Goal: Task Accomplishment & Management: Manage account settings

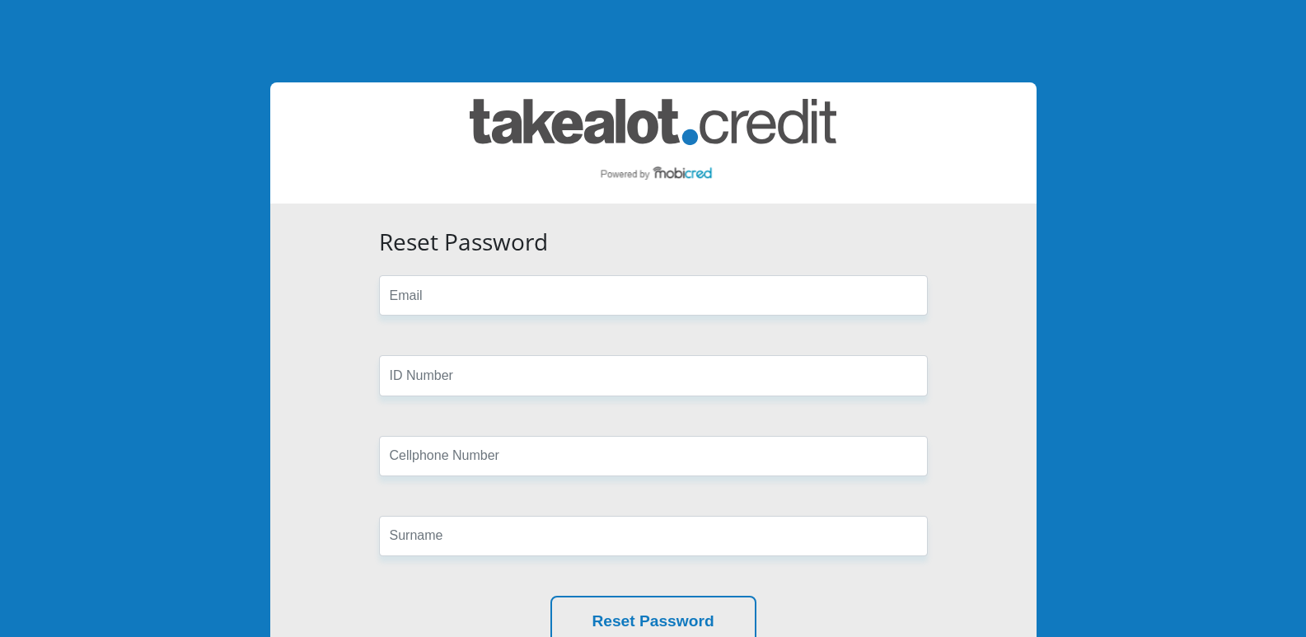
type input "singhsanjay1406@gmail.com"
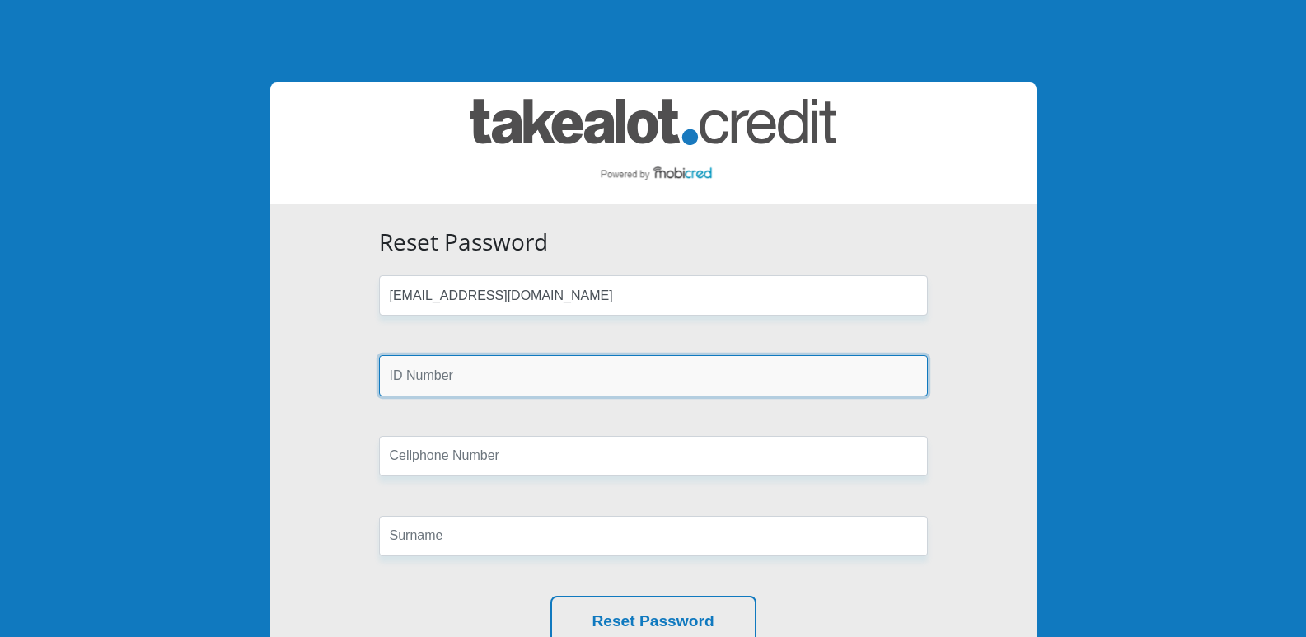
click at [497, 379] on input "text" at bounding box center [653, 375] width 549 height 40
type input "7506145064084"
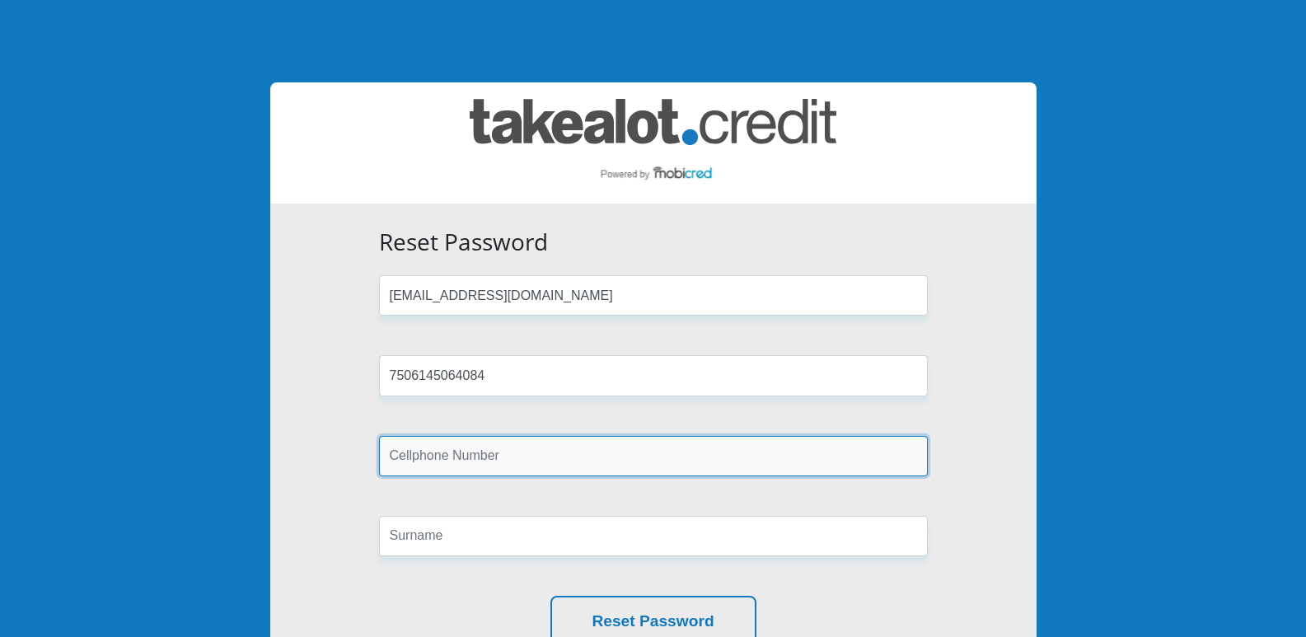
click at [527, 457] on input "text" at bounding box center [653, 456] width 549 height 40
type input "0733325138"
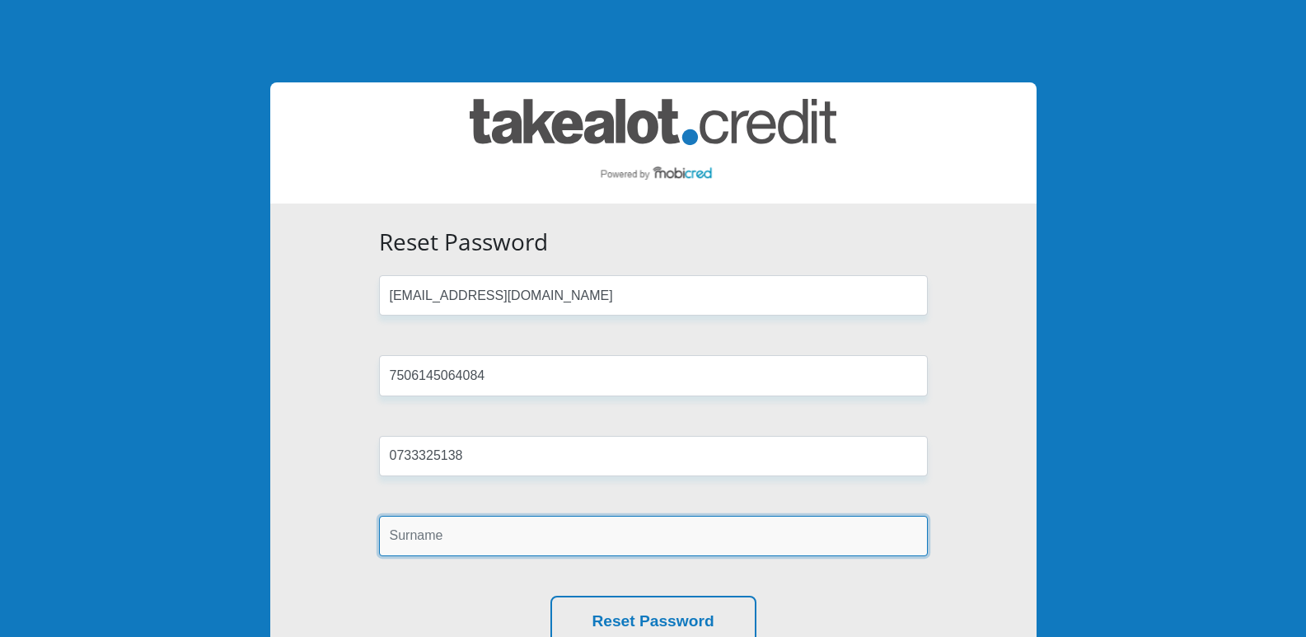
click at [474, 537] on input "text" at bounding box center [653, 536] width 549 height 40
type input "Singh"
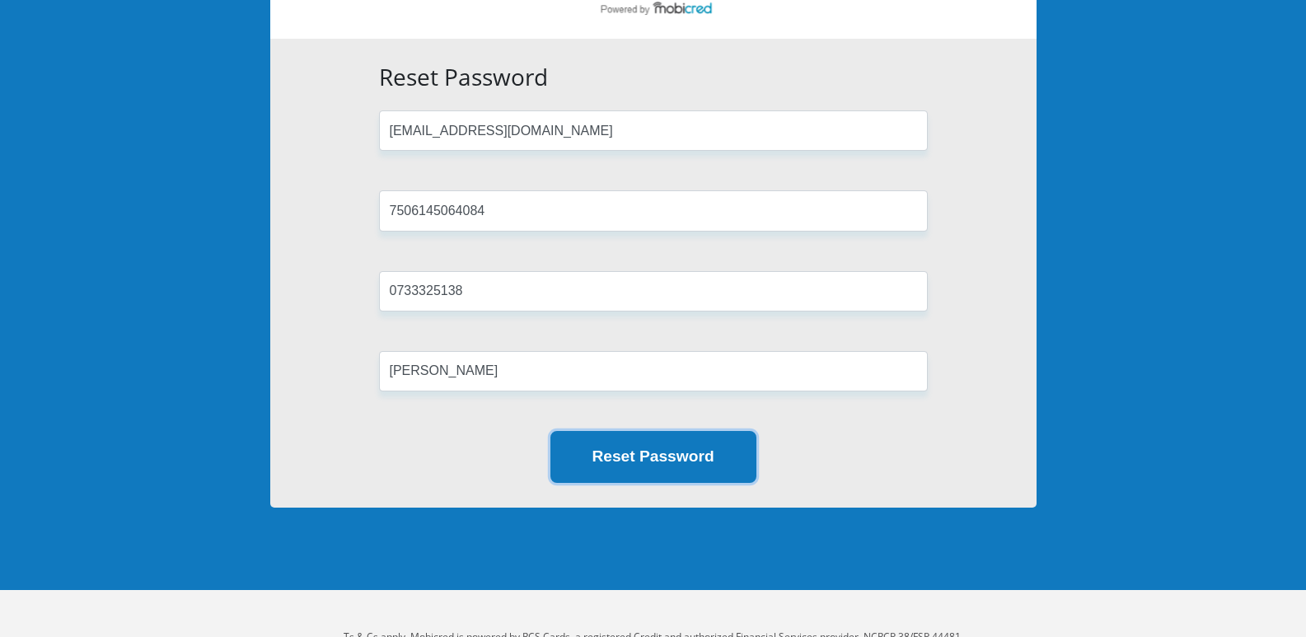
click at [642, 458] on button "Reset Password" at bounding box center [654, 457] width 206 height 52
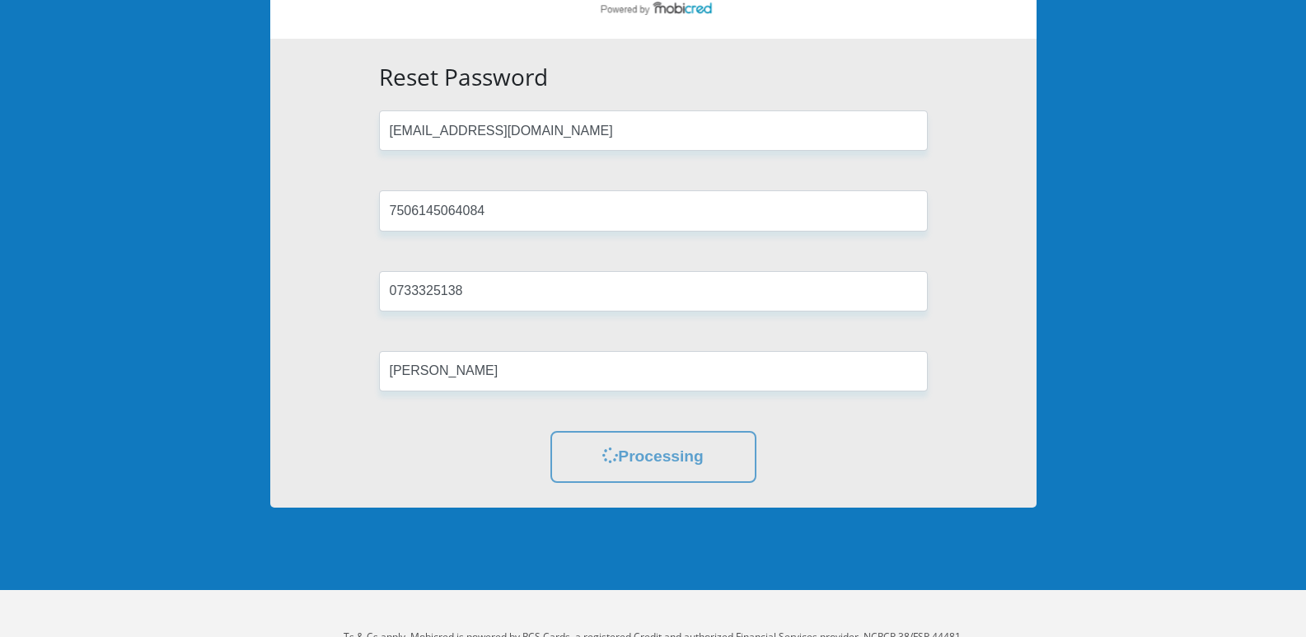
scroll to position [0, 0]
